Goal: Task Accomplishment & Management: Complete application form

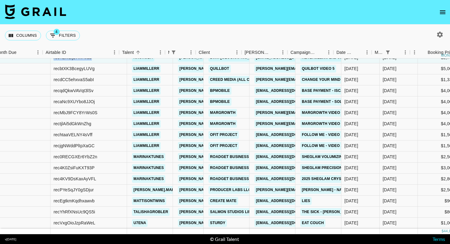
scroll to position [37, 8]
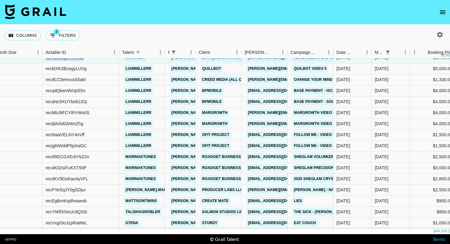
click at [311, 179] on link "2025 SHEGLAM Crystal Jelly Glaze Stick NEW SHEADES Campaign!" at bounding box center [362, 179] width 139 height 8
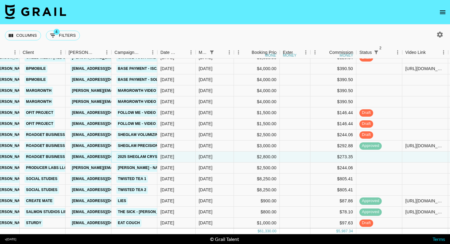
scroll to position [0, 184]
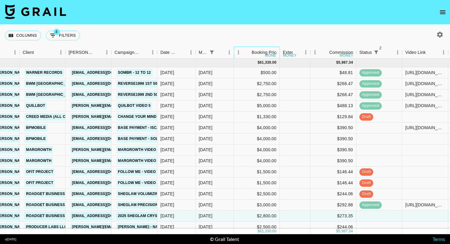
click at [264, 53] on div "Booking Price" at bounding box center [265, 53] width 27 height 12
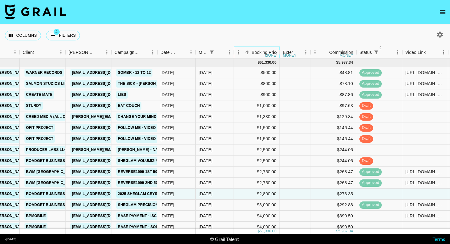
click at [264, 53] on div "Booking Price" at bounding box center [265, 53] width 27 height 12
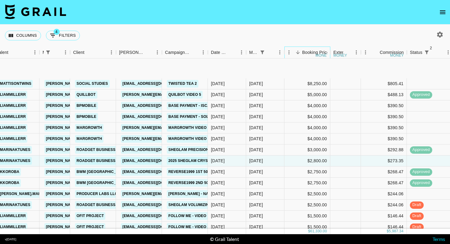
scroll to position [59, 134]
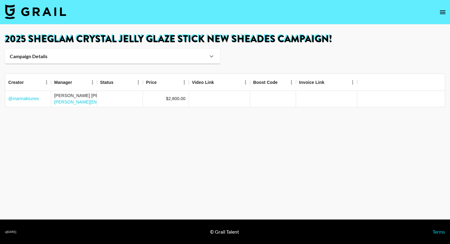
click at [124, 34] on h1 "2025 SHEGLAM Crystal Jelly Glaze Stick NEW SHEADES Campaign!" at bounding box center [225, 39] width 440 height 10
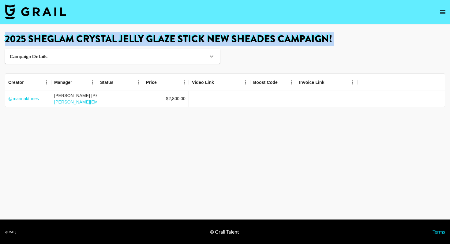
click at [124, 34] on h1 "2025 SHEGLAM Crystal Jelly Glaze Stick NEW SHEADES Campaign!" at bounding box center [225, 39] width 440 height 10
copy main "2025 SHEGLAM Crystal Jelly Glaze Stick NEW SHEADES Campaign! Campaign Details B…"
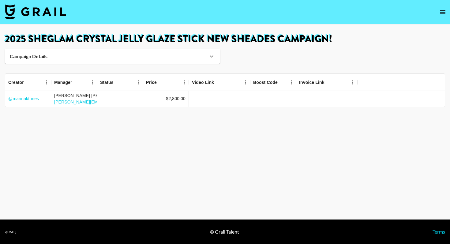
click at [248, 38] on h1 "2025 SHEGLAM Crystal Jelly Glaze Stick NEW SHEADES Campaign!" at bounding box center [225, 39] width 440 height 10
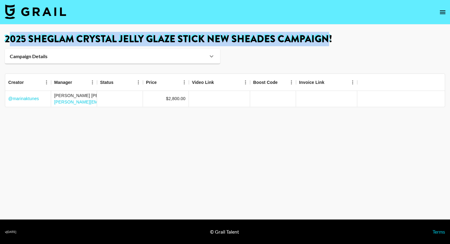
drag, startPoint x: 327, startPoint y: 40, endPoint x: 7, endPoint y: 40, distance: 319.8
click at [7, 40] on h1 "2025 SHEGLAM Crystal Jelly Glaze Stick NEW SHEADES Campaign!" at bounding box center [225, 39] width 440 height 10
copy h1 "025 SHEGLAM Crystal Jelly Glaze Stick NEW SHEADES Campaign"
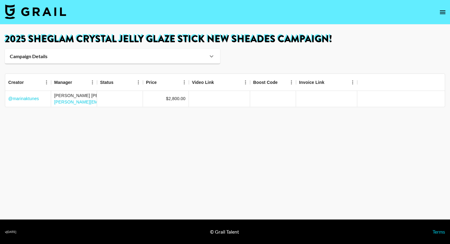
click at [285, 41] on h1 "2025 SHEGLAM Crystal Jelly Glaze Stick NEW SHEADES Campaign!" at bounding box center [225, 39] width 440 height 10
click at [444, 13] on icon "open drawer" at bounding box center [442, 12] width 7 height 7
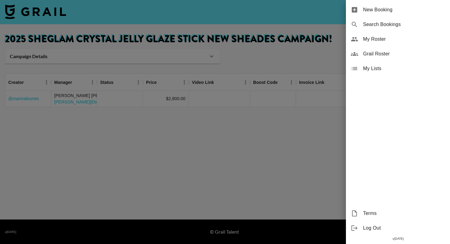
click at [383, 8] on span "New Booking" at bounding box center [404, 9] width 82 height 7
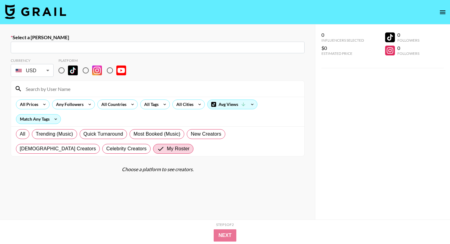
click at [126, 49] on input "text" at bounding box center [157, 47] width 287 height 7
paste input "[EMAIL_ADDRESS][DOMAIN_NAME]"
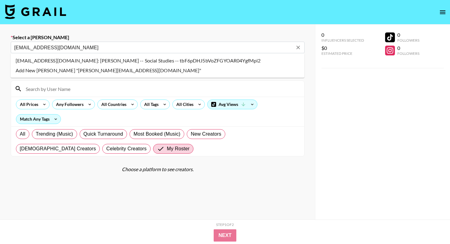
click at [150, 59] on li "lauren@socialstudies.io: Lauren DeCarlo -- Social Studies -- tbF6pDHJ5bVoZFGYOA…" at bounding box center [158, 61] width 294 height 10
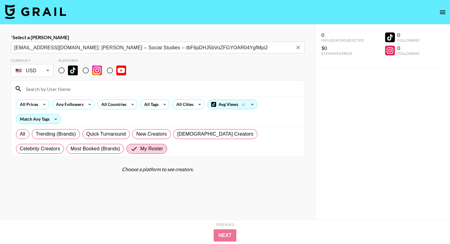
type input "lauren@socialstudies.io: Lauren DeCarlo -- Social Studies -- tbF6pDHJ5bVoZFGYOA…"
click at [84, 85] on input at bounding box center [161, 89] width 279 height 10
click at [63, 76] on input "radio" at bounding box center [61, 70] width 13 height 13
radio input "true"
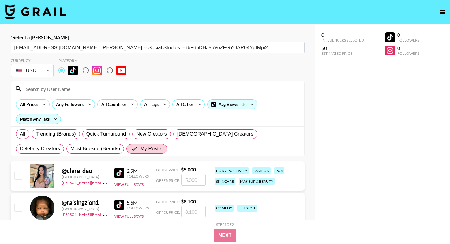
click at [63, 74] on input "radio" at bounding box center [61, 70] width 13 height 13
click at [68, 94] on div at bounding box center [157, 89] width 293 height 16
click at [68, 92] on input at bounding box center [161, 89] width 279 height 10
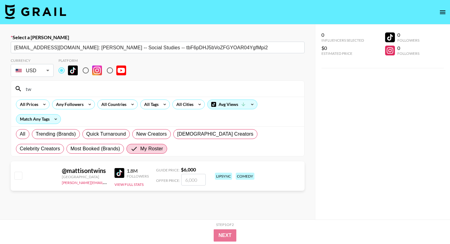
type input "t"
type input "mattison"
click at [190, 177] on input "number" at bounding box center [193, 180] width 25 height 12
click at [89, 85] on input "mattison" at bounding box center [161, 89] width 279 height 10
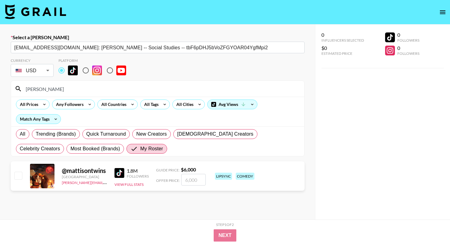
click at [196, 182] on input "number" at bounding box center [193, 180] width 25 height 12
checkbox input "true"
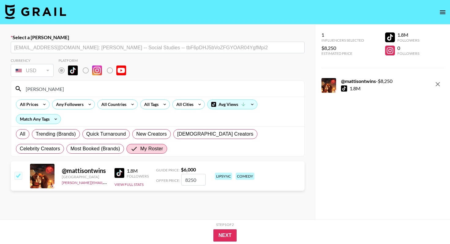
type input "8250"
click at [232, 228] on div "Step 1 of 2 View Summary" at bounding box center [225, 225] width 343 height 7
click at [228, 231] on button "Next" at bounding box center [225, 235] width 24 height 12
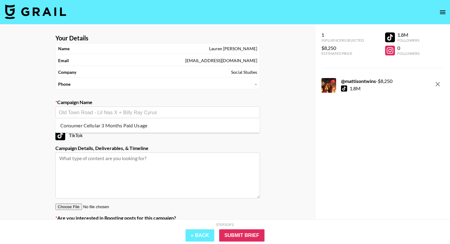
click at [146, 111] on input "text" at bounding box center [157, 112] width 197 height 7
type input "twisted tea 1"
click at [142, 122] on li "Add New Campaign: "twisted tea 1"" at bounding box center [157, 126] width 205 height 10
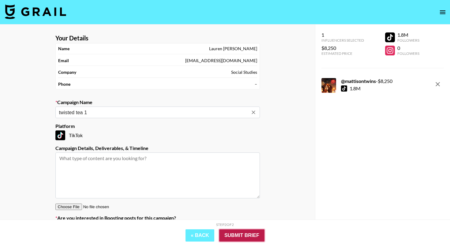
click at [247, 234] on input "Submit Brief" at bounding box center [241, 235] width 45 height 12
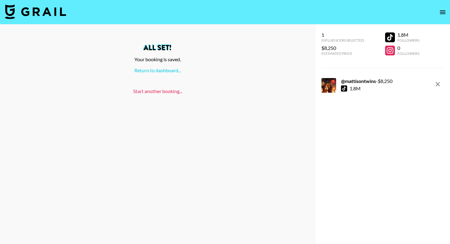
click at [161, 93] on link "Start another booking..." at bounding box center [157, 91] width 49 height 6
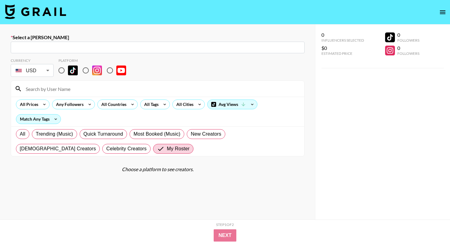
click at [77, 51] on div "​" at bounding box center [158, 48] width 294 height 12
paste input "[EMAIL_ADDRESS][DOMAIN_NAME]"
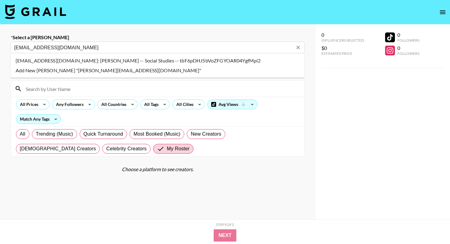
click at [23, 55] on ul "lauren@socialstudies.io: Lauren DeCarlo -- Social Studies -- tbF6pDHJ5bVoZFGYOA…" at bounding box center [158, 65] width 294 height 25
click at [23, 58] on li "lauren@socialstudies.io: Lauren DeCarlo -- Social Studies -- tbF6pDHJ5bVoZFGYOA…" at bounding box center [158, 61] width 294 height 10
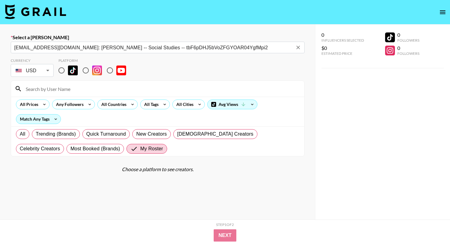
type input "lauren@socialstudies.io: Lauren DeCarlo -- Social Studies -- tbF6pDHJ5bVoZFGYOA…"
click at [63, 72] on input "radio" at bounding box center [61, 70] width 13 height 13
radio input "true"
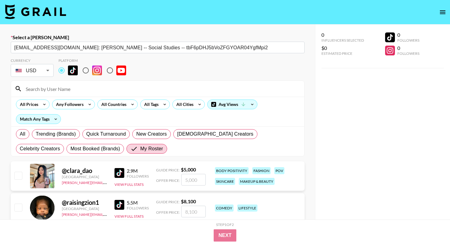
click at [63, 91] on input at bounding box center [161, 89] width 279 height 10
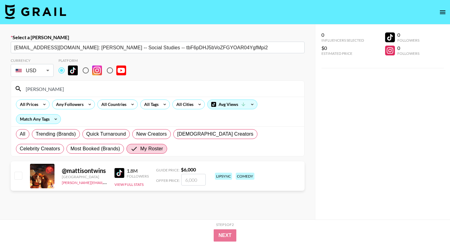
type input "mattison"
click at [196, 180] on input "number" at bounding box center [193, 180] width 25 height 12
checkbox input "true"
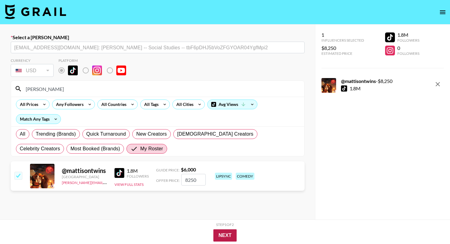
type input "8250"
click at [229, 231] on button "Next" at bounding box center [225, 235] width 24 height 12
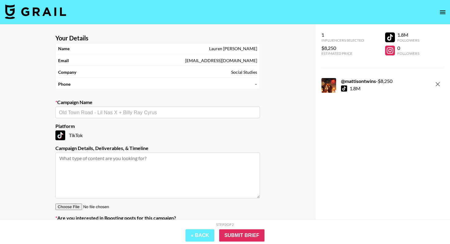
click at [134, 124] on label "Platform" at bounding box center [157, 126] width 205 height 6
click at [144, 107] on div "​" at bounding box center [157, 113] width 205 height 12
type input "t"
click at [134, 125] on li "Add New Campaign: "twisted tea 2"" at bounding box center [157, 126] width 205 height 10
type input "twisted tea 2"
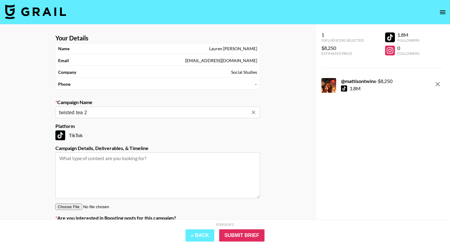
click at [232, 228] on div "Step 2 of 2 View Summary" at bounding box center [225, 225] width 343 height 7
click at [232, 234] on input "Submit Brief" at bounding box center [241, 235] width 45 height 12
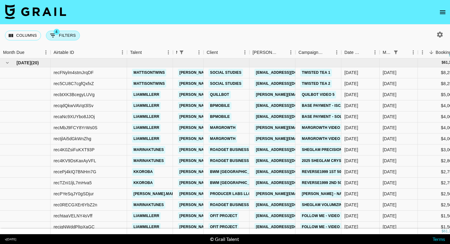
click at [55, 31] on span "4" at bounding box center [57, 32] width 6 height 6
select select "managerIds"
select select "status"
select select "not"
select select "declined"
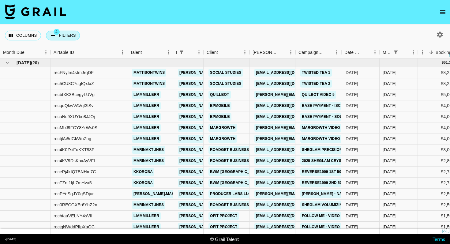
select select "status"
select select "not"
select select "cancelled"
select select "monthDue2"
select select "Aug '25"
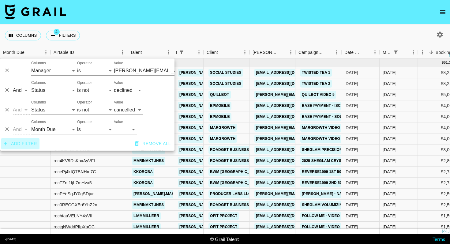
click at [24, 143] on button "Add filter" at bounding box center [20, 143] width 38 height 11
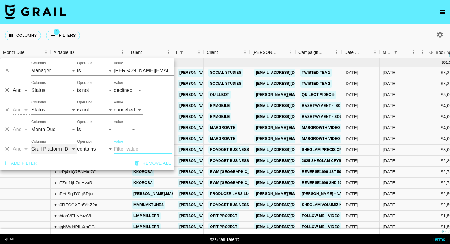
click at [68, 148] on select "Grail Platform ID Airtable ID Talent Manager Client Booker Campaign (Type) Date…" at bounding box center [54, 149] width 46 height 10
select select "talentName"
click at [137, 147] on input "Value" at bounding box center [143, 149] width 58 height 10
type input "[PERSON_NAME][EMAIL_ADDRESS][DOMAIN_NAME]"
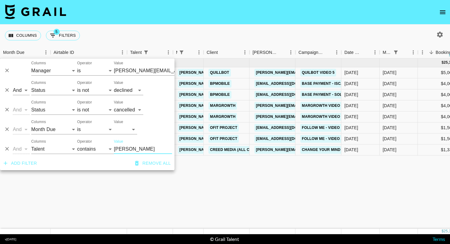
type input "liam"
click at [10, 127] on button "Delete" at bounding box center [6, 129] width 9 height 9
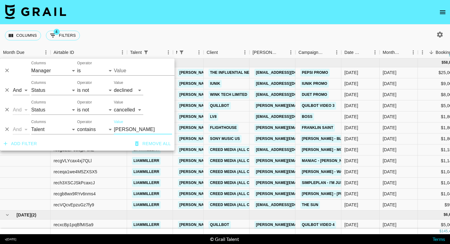
type input "[PERSON_NAME][EMAIL_ADDRESS][DOMAIN_NAME]"
click at [440, 36] on icon "button" at bounding box center [440, 35] width 6 height 6
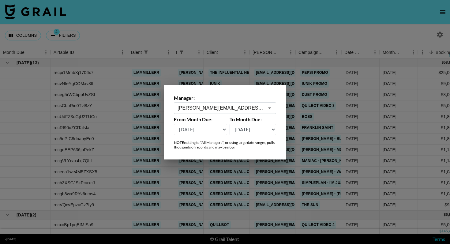
click at [210, 129] on select "Aug '26 Jul '26 Jun '26 May '26 Apr '26 Mar '26 Feb '26 Jan '26 Dec '25 Nov '25…" at bounding box center [200, 130] width 53 height 12
select select "Jan '25"
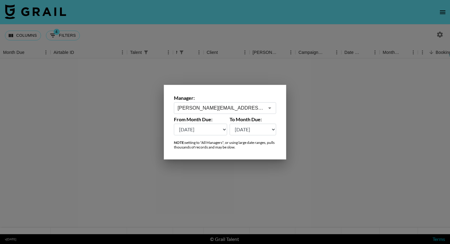
click at [309, 31] on div at bounding box center [225, 122] width 450 height 244
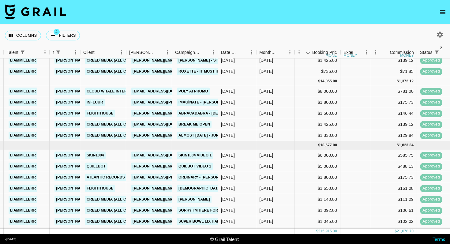
scroll to position [80, 123]
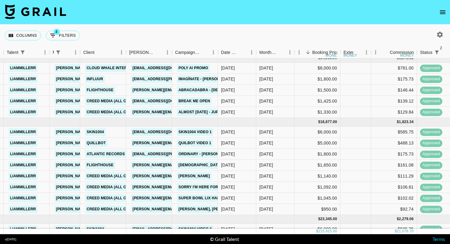
click at [72, 43] on div "Columns 4 Filters + Booking" at bounding box center [43, 36] width 77 height 22
click at [72, 39] on button "4 Filters" at bounding box center [63, 36] width 34 height 10
select select "managerIds"
select select "status"
select select "not"
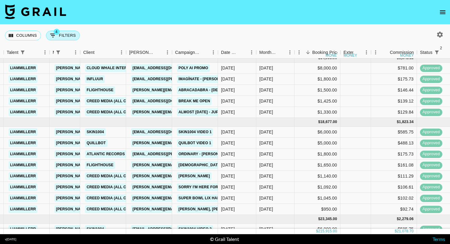
select select "declined"
select select "status"
select select "not"
select select "cancelled"
select select "talentName"
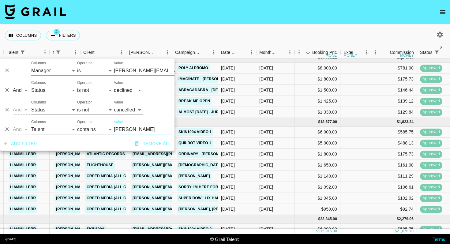
click at [5, 110] on icon "Delete" at bounding box center [7, 110] width 6 height 6
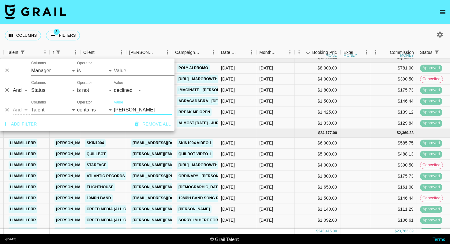
type input "charlie@grail-talent.com"
click at [236, 29] on div "Columns 3 Filters + Booking" at bounding box center [225, 36] width 450 height 22
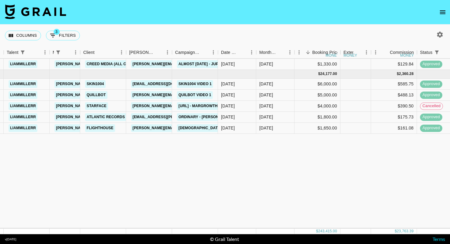
scroll to position [0, 123]
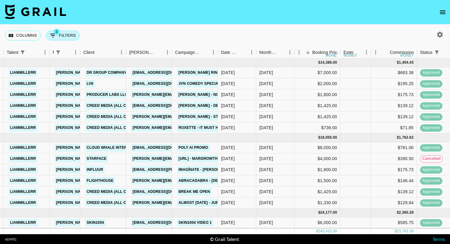
click at [68, 32] on button "3 Filters" at bounding box center [63, 36] width 34 height 10
select select "managerIds"
select select "status"
select select "not"
select select "declined"
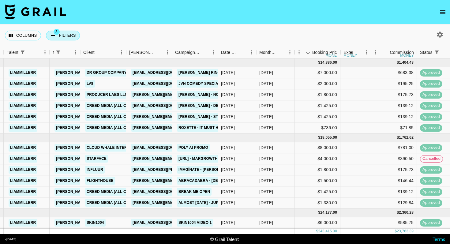
select select "talentName"
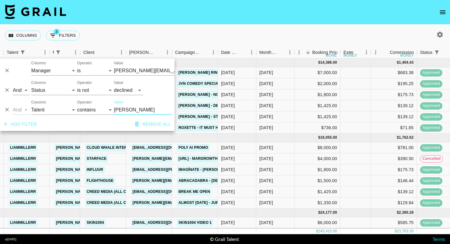
click at [9, 108] on icon "Delete" at bounding box center [7, 110] width 6 height 6
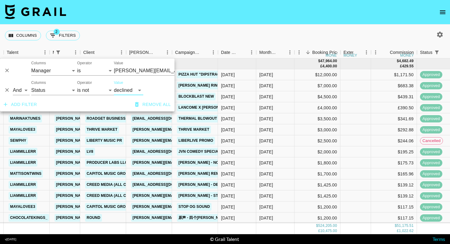
click at [29, 106] on button "Add filter" at bounding box center [20, 104] width 38 height 11
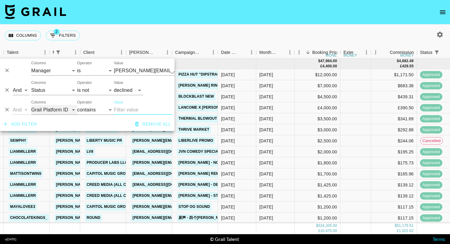
click at [43, 108] on select "Grail Platform ID Airtable ID Talent Manager Client Booker Campaign (Type) Date…" at bounding box center [54, 110] width 46 height 10
select select "monthDue2"
select select "is"
type input "charlie@grail-talent.com"
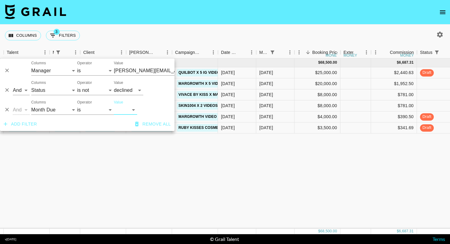
click at [128, 105] on select "Aug '26 Jul '26 Jun '26 May '26 Apr '26 Mar '26 Feb '26 Jan '26 Dec '25 Nov '25…" at bounding box center [125, 110] width 23 height 10
click at [128, 110] on select "Aug '26 Jul '26 Jun '26 May '26 Apr '26 Mar '26 Feb '26 Jan '26 Dec '25 Nov '25…" at bounding box center [125, 110] width 23 height 10
select select "Aug '25"
click at [28, 125] on button "Add filter" at bounding box center [20, 124] width 38 height 11
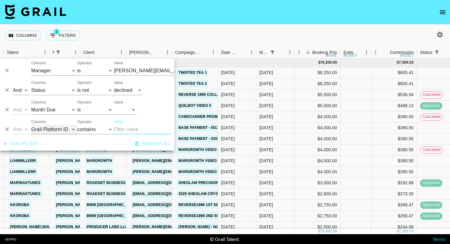
click at [35, 125] on select "Grail Platform ID Airtable ID Talent Manager Client Booker Campaign (Type) Date…" at bounding box center [54, 130] width 46 height 10
select select "status"
select select "is"
type input "charlie@grail-talent.com"
click at [97, 128] on select "is is not is any of is not any of" at bounding box center [95, 130] width 37 height 10
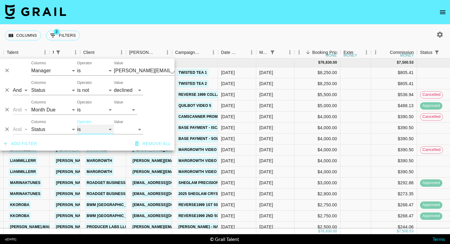
select select "not"
click at [134, 132] on select "confirmed declined draft posted approved cancelled badDebt" at bounding box center [128, 130] width 29 height 10
select select "cancelled"
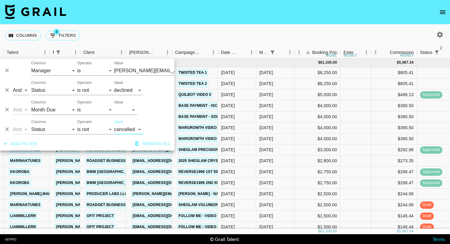
click at [290, 35] on div "Columns 4 Filters + Booking" at bounding box center [225, 36] width 450 height 22
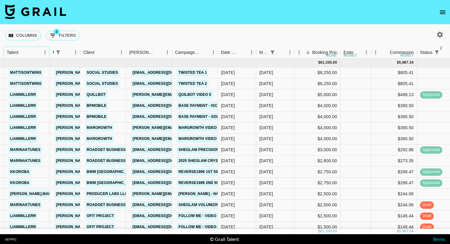
click at [15, 56] on div "Talent" at bounding box center [13, 53] width 12 height 12
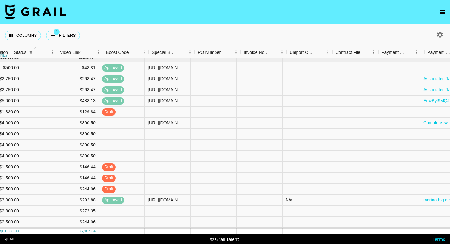
scroll to position [5, 620]
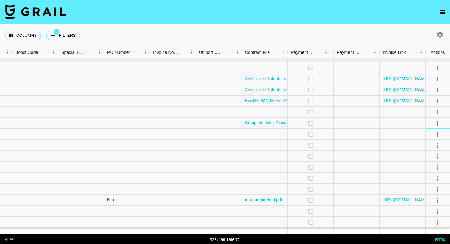
click at [443, 125] on div at bounding box center [438, 123] width 25 height 11
click at [440, 124] on icon "select merge strategy" at bounding box center [437, 122] width 7 height 7
click at [431, 180] on div "Approve" at bounding box center [424, 180] width 19 height 7
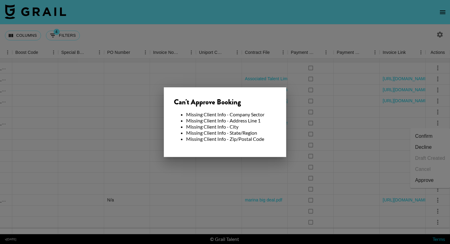
click at [264, 187] on div at bounding box center [225, 122] width 450 height 244
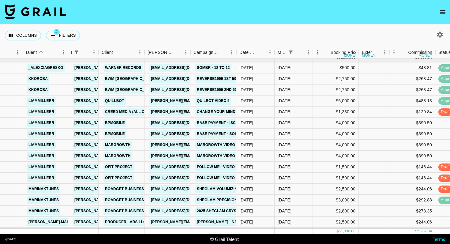
scroll to position [5, 106]
click at [122, 123] on link "BPMobile" at bounding box center [114, 123] width 23 height 8
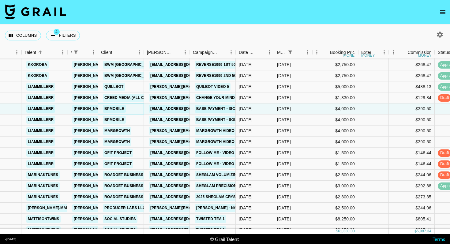
scroll to position [21, 106]
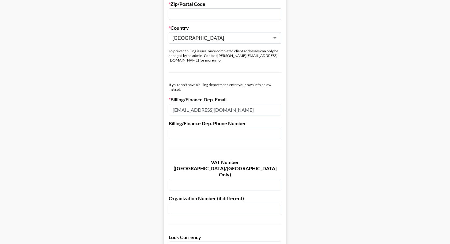
scroll to position [290, 0]
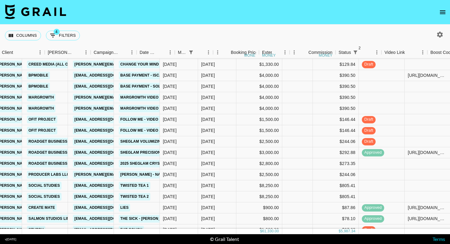
scroll to position [52, 174]
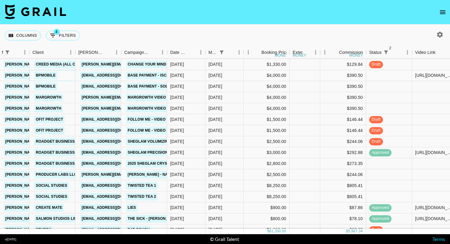
click at [46, 76] on link "BPMobile" at bounding box center [45, 76] width 23 height 8
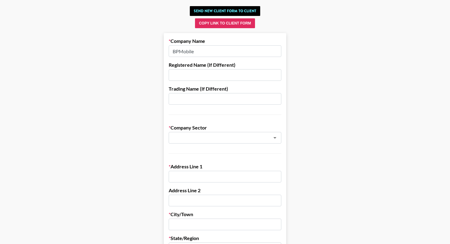
scroll to position [58, 0]
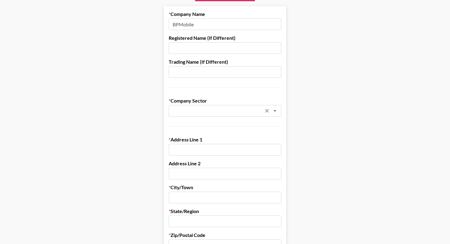
click at [205, 108] on input "text" at bounding box center [216, 111] width 89 height 7
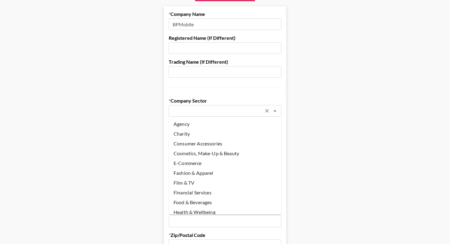
click at [207, 125] on li "Agency" at bounding box center [225, 124] width 113 height 10
type input "Agency"
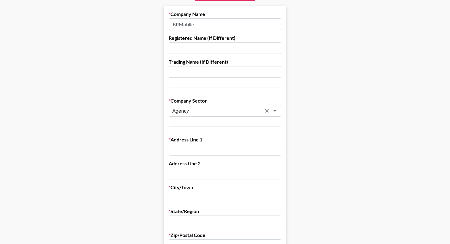
click at [202, 153] on input "text" at bounding box center [225, 150] width 113 height 12
paste input "66 W Flagler Street, Suite 900- 10023 Miami, FL 33130, USA"
type input "66 W Flagler Street, Suite 900- 10023 Miami, FL 33130, USA"
click at [208, 152] on input "66 W Flagler Street, Suite 900- 10023 Miami, FL 33130, USA" at bounding box center [225, 150] width 113 height 12
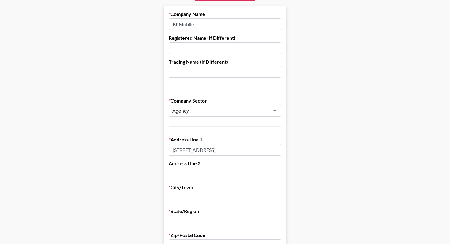
click at [208, 152] on input "66 W Flagler Street, Suite 900- 10023 Miami, FL 33130, USA" at bounding box center [225, 150] width 113 height 12
click at [202, 153] on input "text" at bounding box center [225, 150] width 113 height 12
paste input "66 W Flagler Street, Suite 900- 10023 Miami, FL 33130, USA"
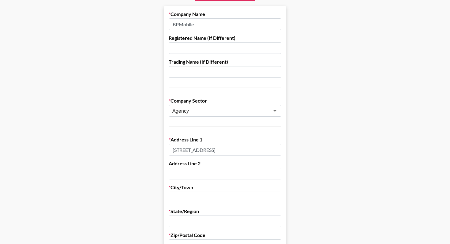
scroll to position [0, 5]
click at [234, 149] on input "66 W Flagler Street, Suite 900- 10023 Miami, FL 33130, USA" at bounding box center [225, 150] width 113 height 12
drag, startPoint x: 230, startPoint y: 149, endPoint x: 217, endPoint y: 149, distance: 13.2
click at [217, 149] on input "66 W Flagler Street, Suite 900- 10023 Miami, FL 33130, USA" at bounding box center [225, 150] width 113 height 12
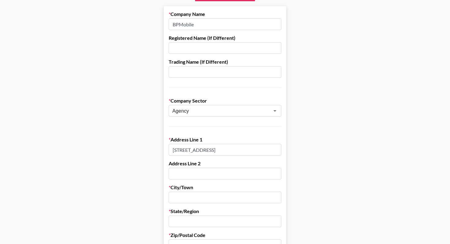
click at [217, 149] on input "66 W Flagler Street, Suite 900- 10023 Miami, FL 33130, USA" at bounding box center [225, 150] width 113 height 12
click at [221, 150] on input "66 W Flagler Street, Suite 900- 10023 Miami, FL 33130, USA" at bounding box center [225, 150] width 113 height 12
click at [212, 149] on input "66 W Flagler Street, Suite 900- 10023 Miami, FL 33130, USA" at bounding box center [225, 150] width 113 height 12
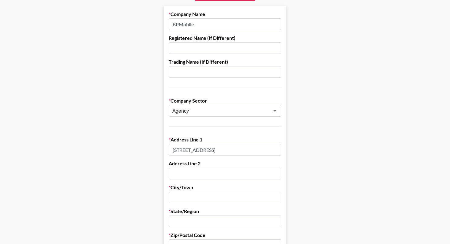
scroll to position [0, 23]
click at [240, 151] on input "66 W Flagler Street, Suite 900- 10023 Miami, FL 33130, USA" at bounding box center [225, 150] width 113 height 12
type input "66 W Flagler Street, Suite 900- 10023 Miami, FL 33130, USA"
click at [196, 198] on input "text" at bounding box center [225, 198] width 113 height 12
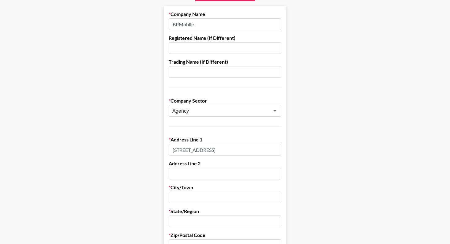
scroll to position [0, 0]
paste input "[GEOGRAPHIC_DATA]"
type input "[GEOGRAPHIC_DATA]"
drag, startPoint x: 271, startPoint y: 148, endPoint x: 260, endPoint y: 148, distance: 11.0
click at [260, 148] on input "66 W Flagler Street, Suite 900- 10023 Miami, FL 33130, USA" at bounding box center [225, 150] width 113 height 12
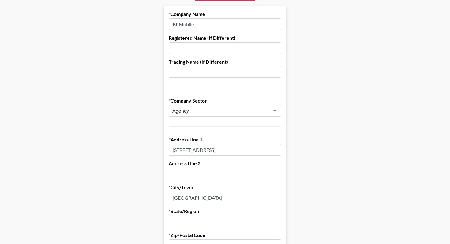
click at [270, 148] on input "66 W Flagler Street, Suite 900- 10023 FL 33130, USA" at bounding box center [225, 150] width 113 height 12
type input "66 W Flagler Street, Suite 900- 10023 FL 33130, USA"
click at [187, 218] on input "text" at bounding box center [225, 222] width 113 height 12
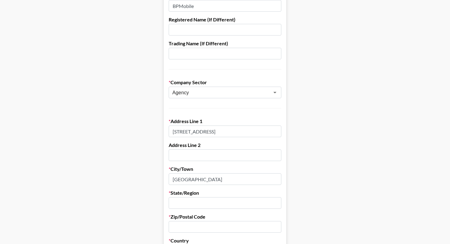
click at [183, 225] on input "text" at bounding box center [225, 227] width 113 height 12
paste input "33130"
type input "33130"
click at [265, 131] on input "66 W Flagler Street, Suite 900- 10023 FL 33130, USA" at bounding box center [225, 132] width 113 height 12
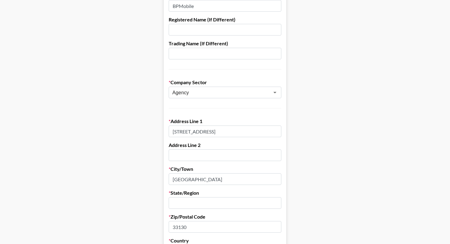
type input "[STREET_ADDRESS]"
click at [222, 204] on input "text" at bounding box center [225, 203] width 113 height 12
type input "[US_STATE]"
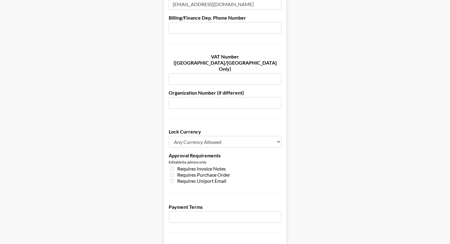
scroll to position [457, 0]
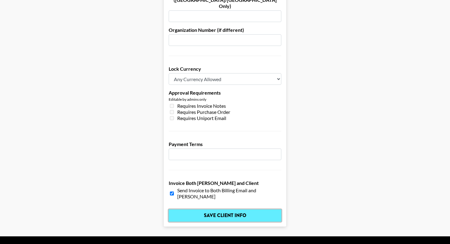
click at [203, 210] on input "Save Client Info" at bounding box center [225, 216] width 113 height 12
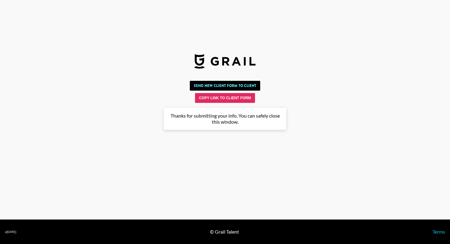
scroll to position [0, 0]
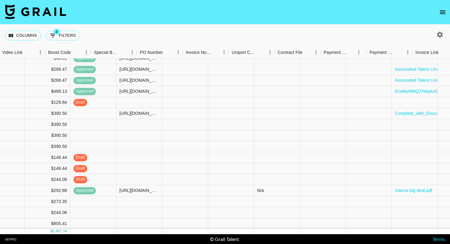
scroll to position [14, 620]
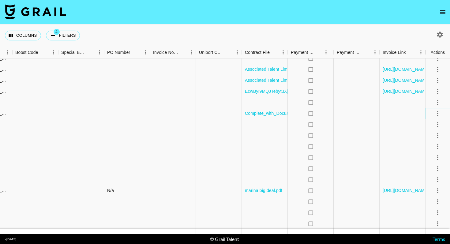
click at [440, 114] on icon "select merge strategy" at bounding box center [437, 113] width 7 height 7
click at [429, 172] on div "Approve" at bounding box center [424, 170] width 19 height 7
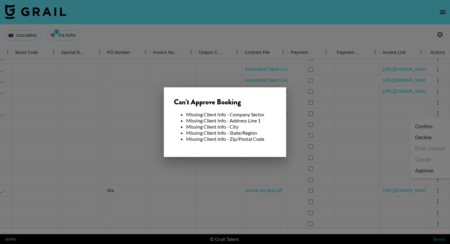
click at [242, 186] on div at bounding box center [225, 122] width 450 height 244
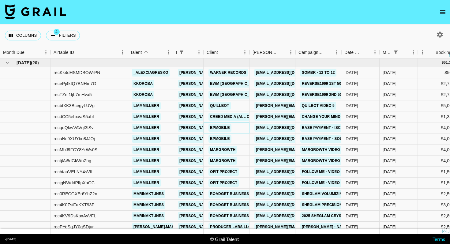
click at [226, 126] on link "BPMobile" at bounding box center [220, 128] width 23 height 8
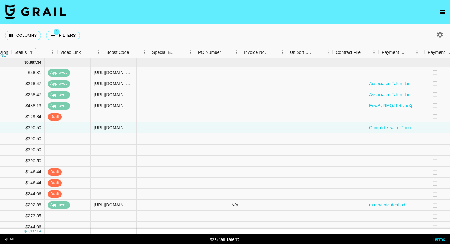
scroll to position [0, 620]
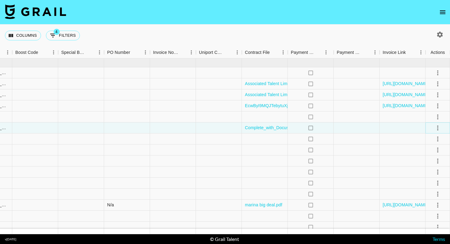
click at [441, 126] on icon "select merge strategy" at bounding box center [437, 127] width 7 height 7
click at [425, 191] on ul "Confirm Decline Draft Created Cancel Approve" at bounding box center [430, 163] width 40 height 60
click at [428, 185] on div "Approve" at bounding box center [424, 185] width 19 height 7
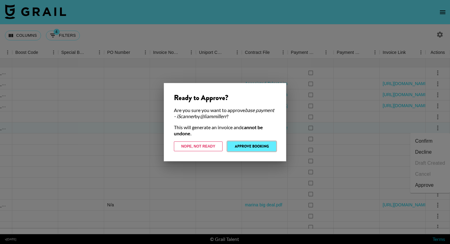
click at [259, 149] on button "Approve Booking" at bounding box center [252, 147] width 49 height 10
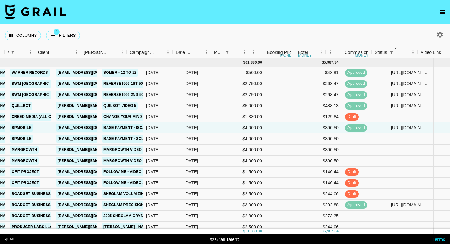
scroll to position [0, 169]
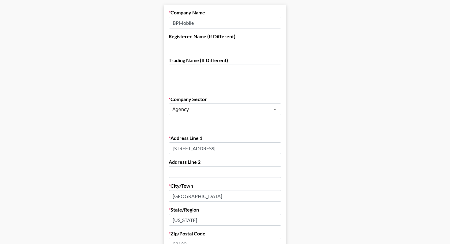
scroll to position [65, 0]
